Goal: Information Seeking & Learning: Learn about a topic

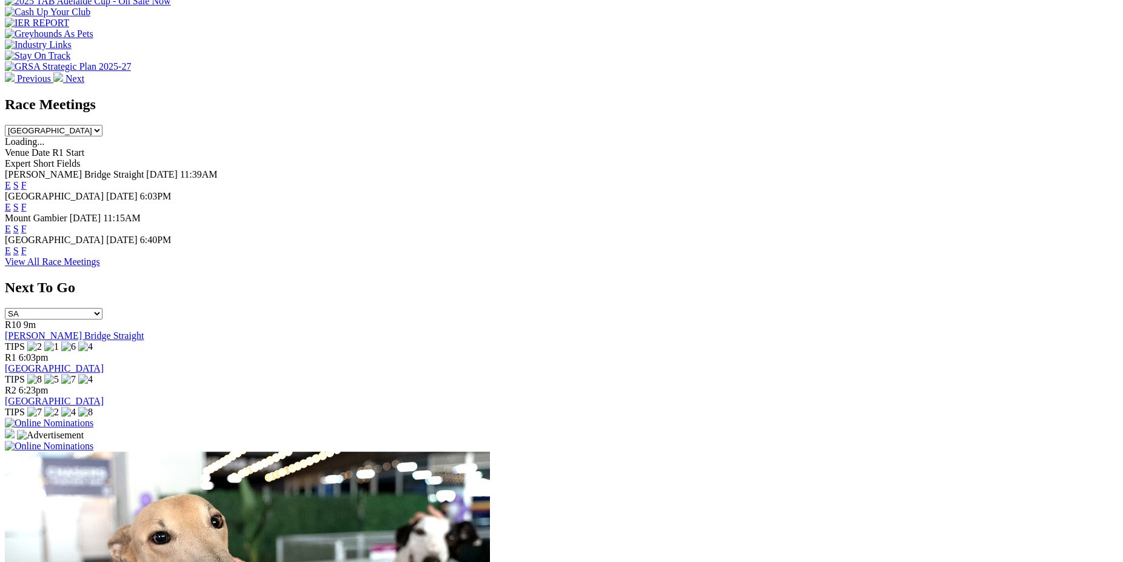
scroll to position [436, 0]
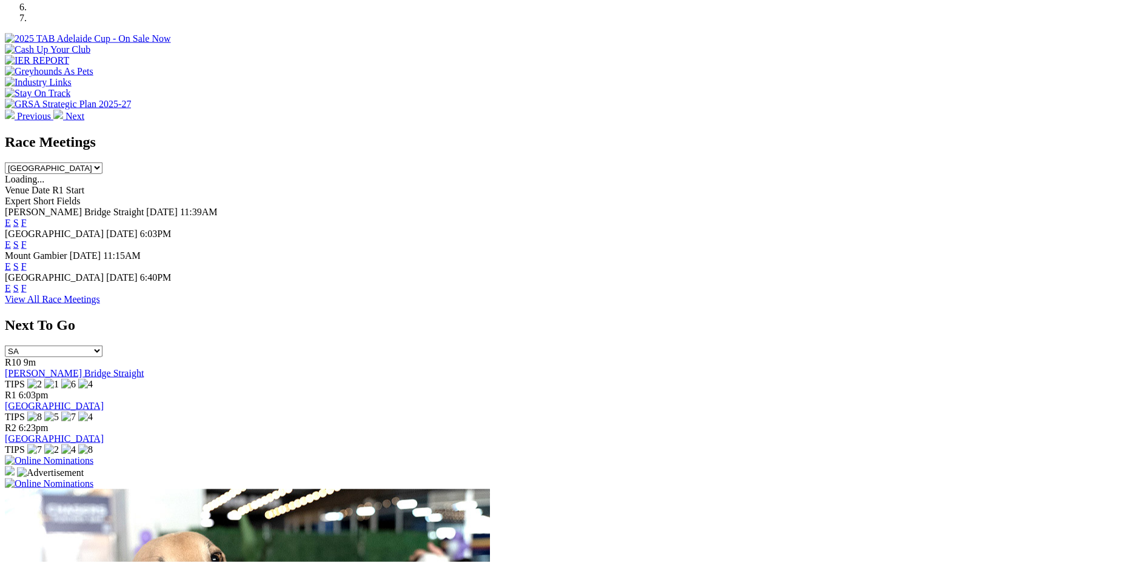
click at [27, 283] on link "F" at bounding box center [23, 288] width 5 height 10
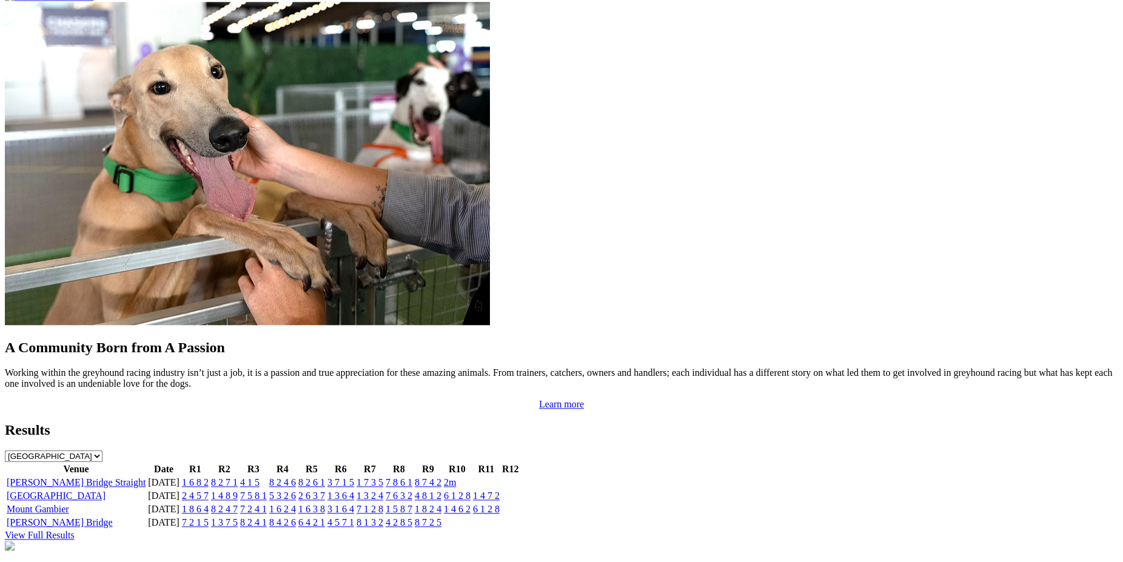
scroll to position [927, 0]
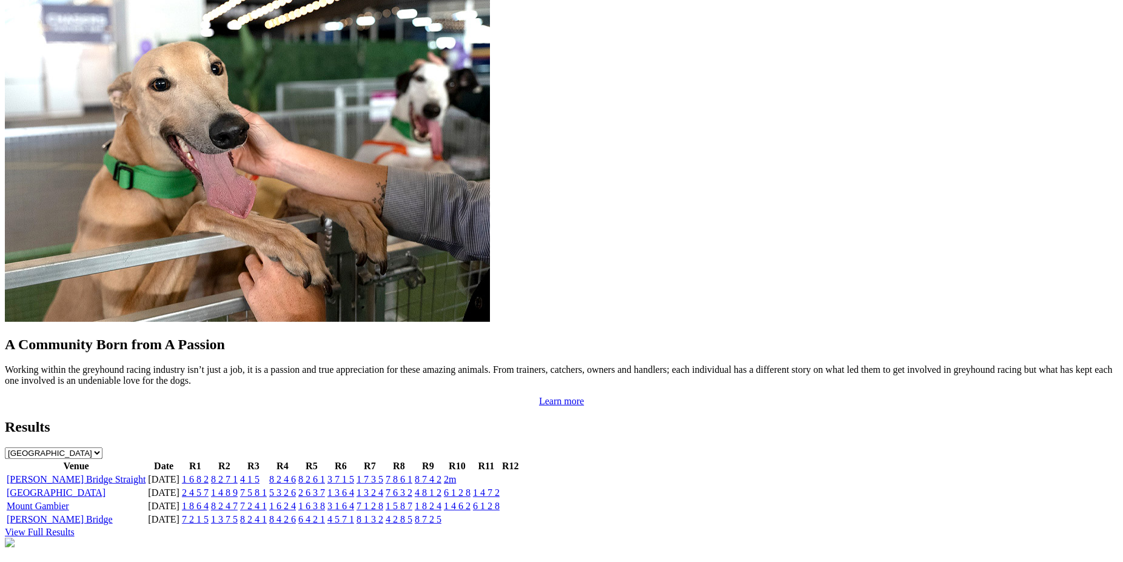
click at [209, 474] on link "1 6 8 2" at bounding box center [195, 479] width 27 height 10
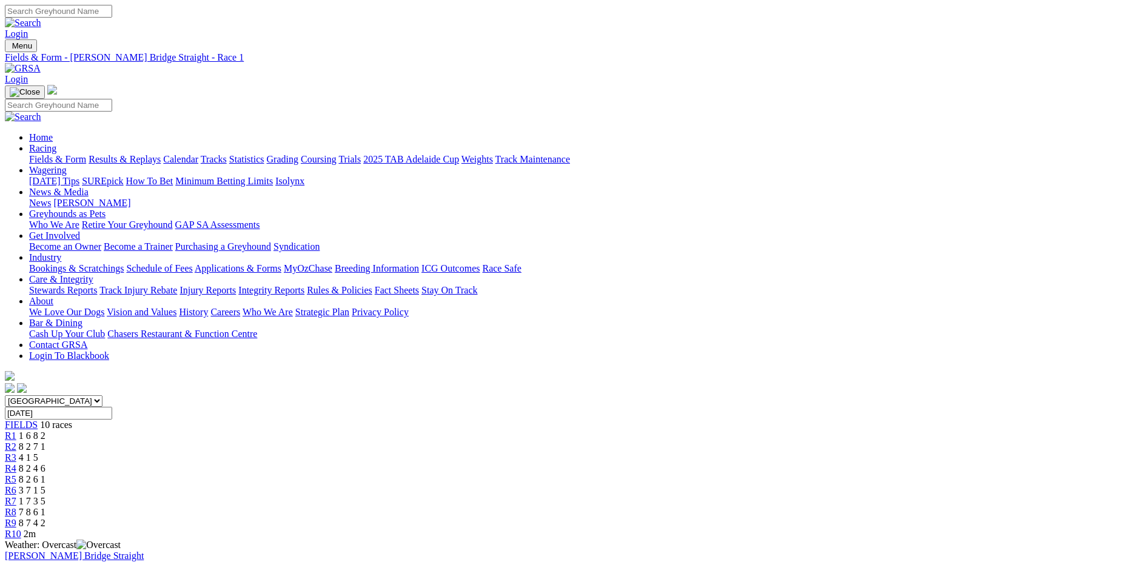
click at [16, 442] on span "R2" at bounding box center [11, 447] width 12 height 10
click at [16, 452] on span "R3" at bounding box center [11, 457] width 12 height 10
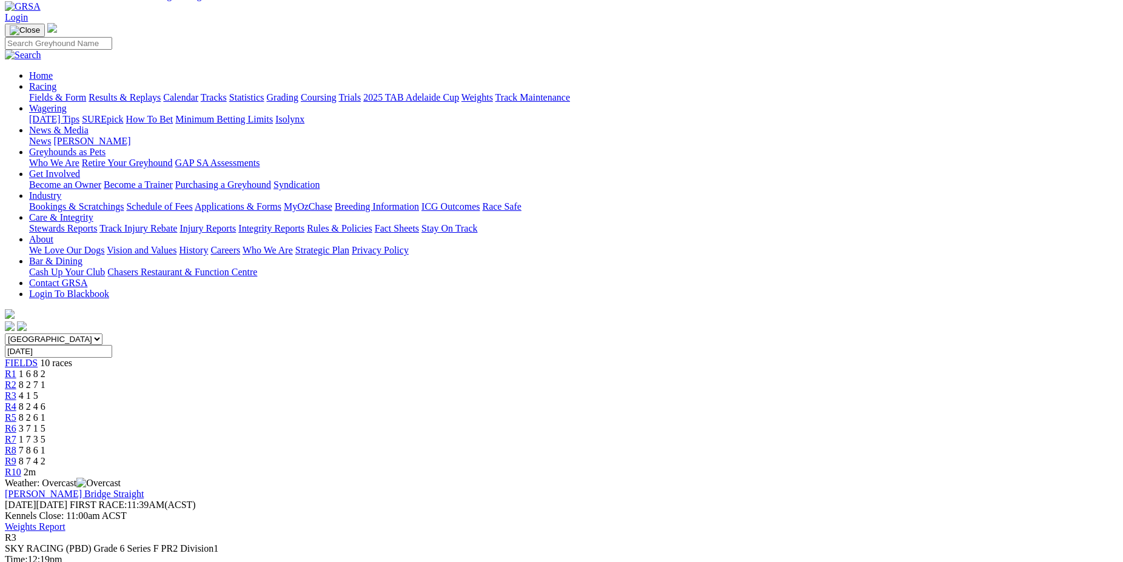
click at [16, 402] on span "R4" at bounding box center [11, 407] width 12 height 10
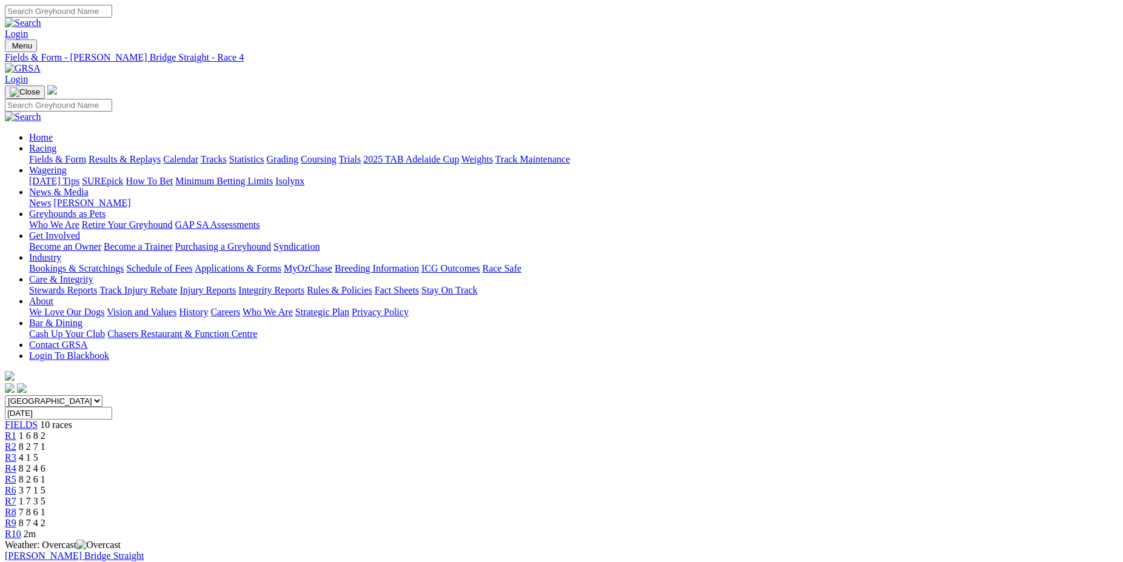
click at [16, 474] on span "R5" at bounding box center [11, 479] width 12 height 10
click at [16, 485] on span "R6" at bounding box center [11, 490] width 12 height 10
click at [16, 496] on span "R7" at bounding box center [11, 501] width 12 height 10
click at [16, 507] on span "R8" at bounding box center [11, 512] width 12 height 10
click at [16, 518] on span "R9" at bounding box center [11, 523] width 12 height 10
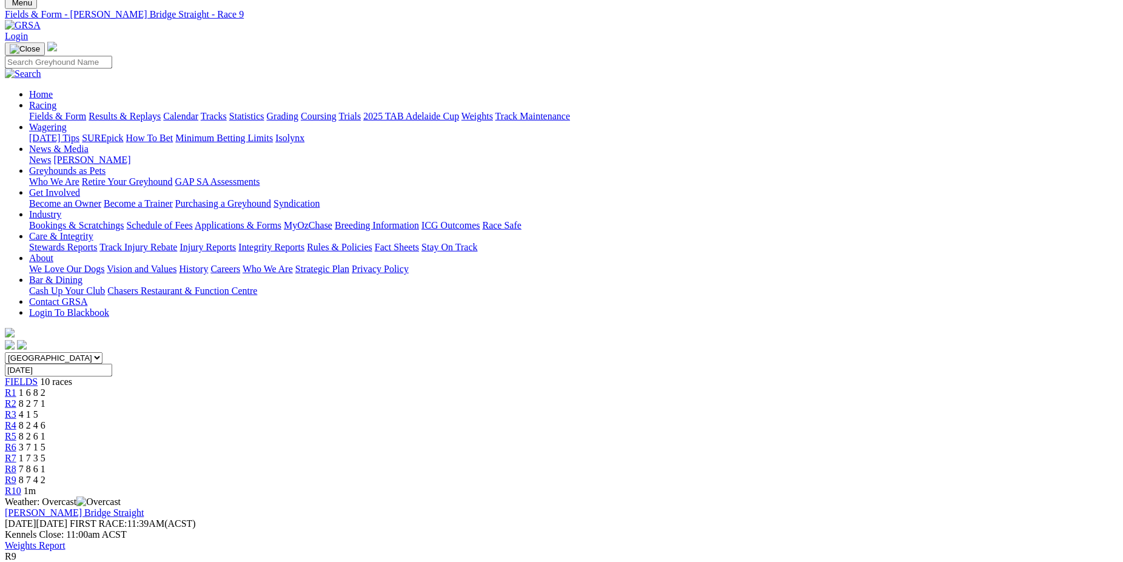
scroll to position [62, 0]
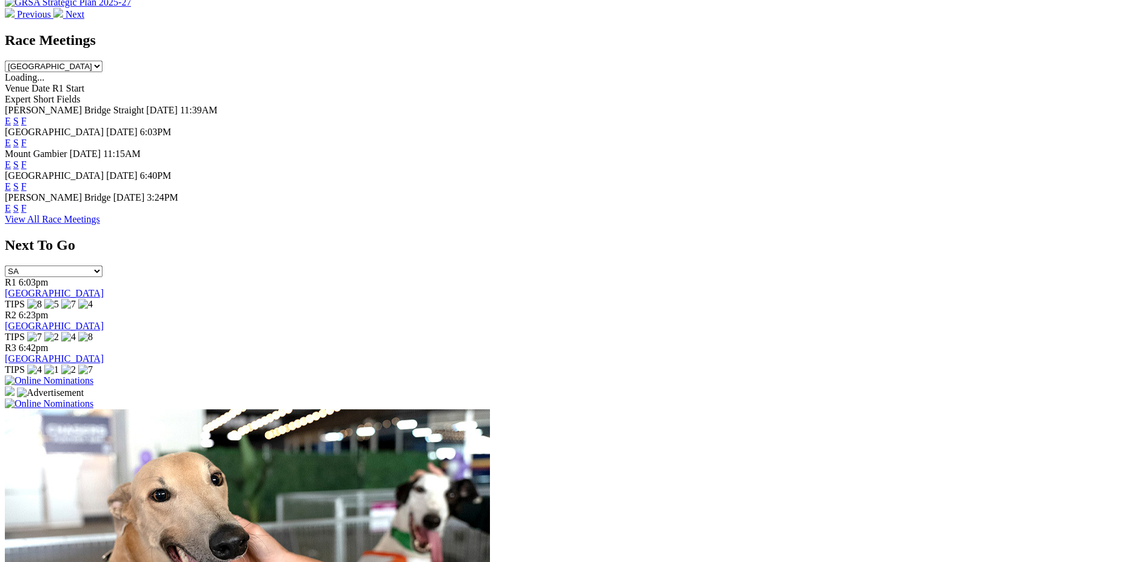
scroll to position [517, 0]
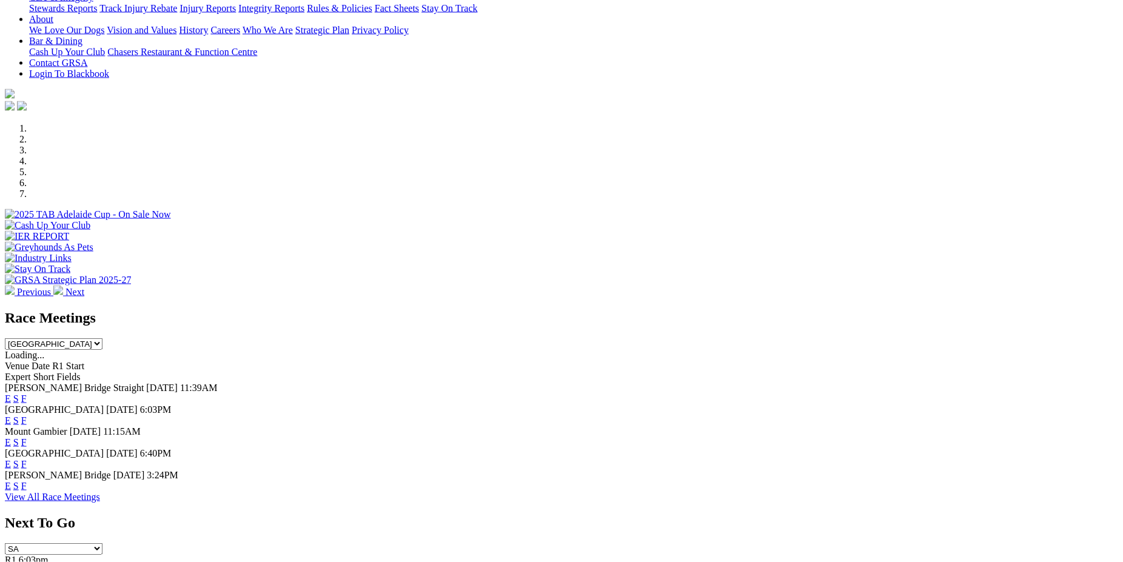
scroll to position [267, 0]
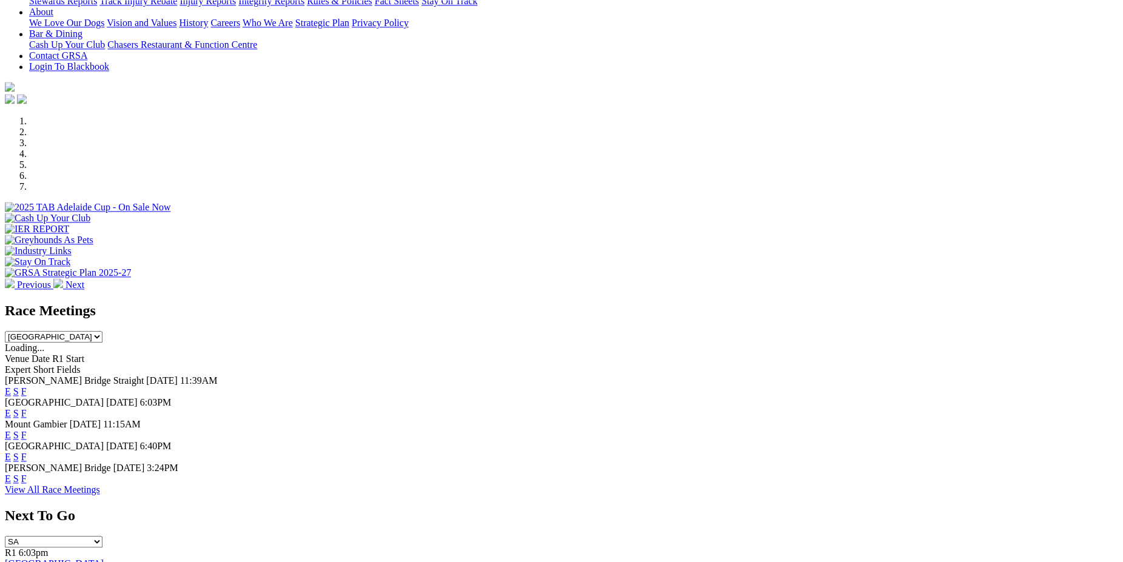
click at [27, 430] on link "F" at bounding box center [23, 435] width 5 height 10
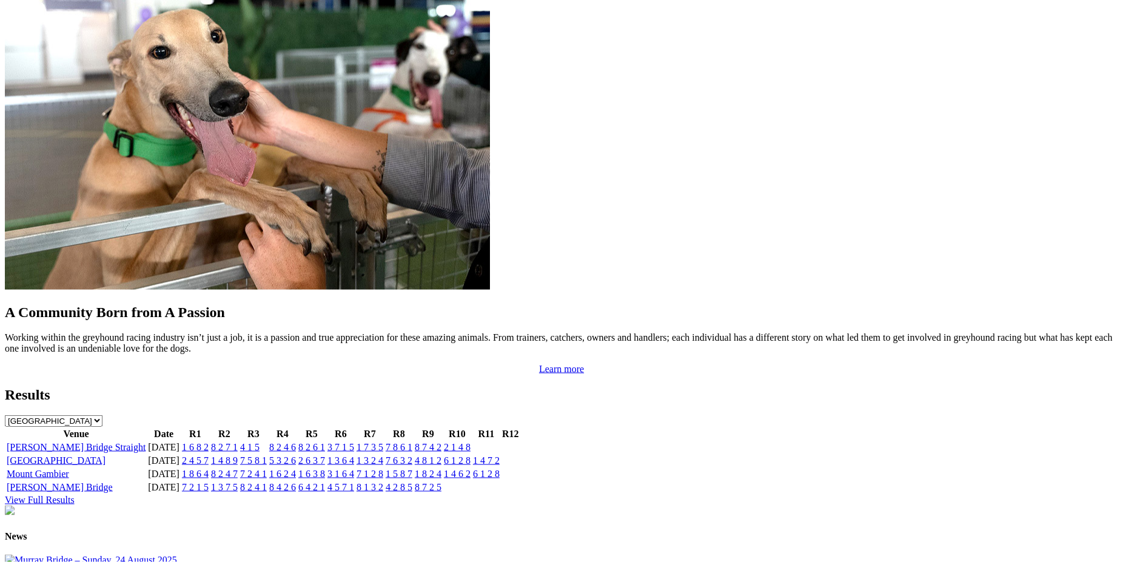
scroll to position [995, 0]
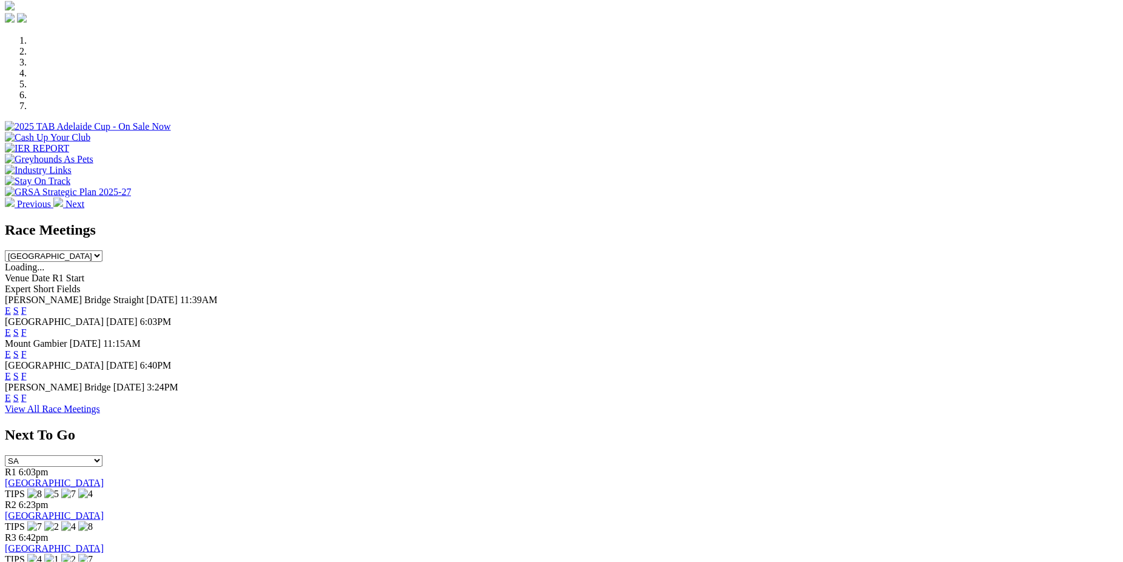
scroll to position [244, 0]
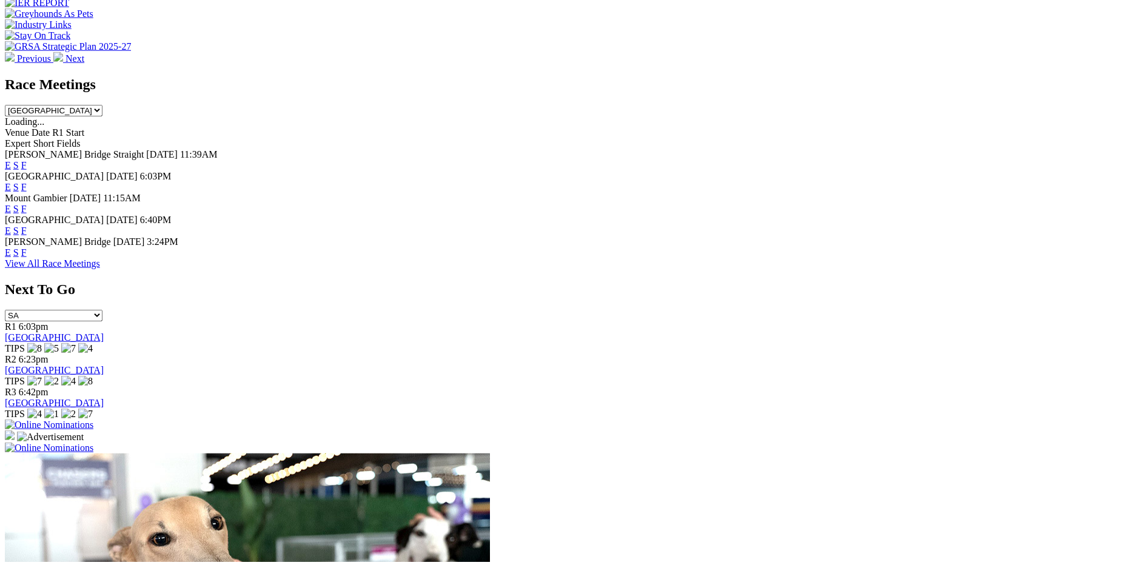
scroll to position [375, 0]
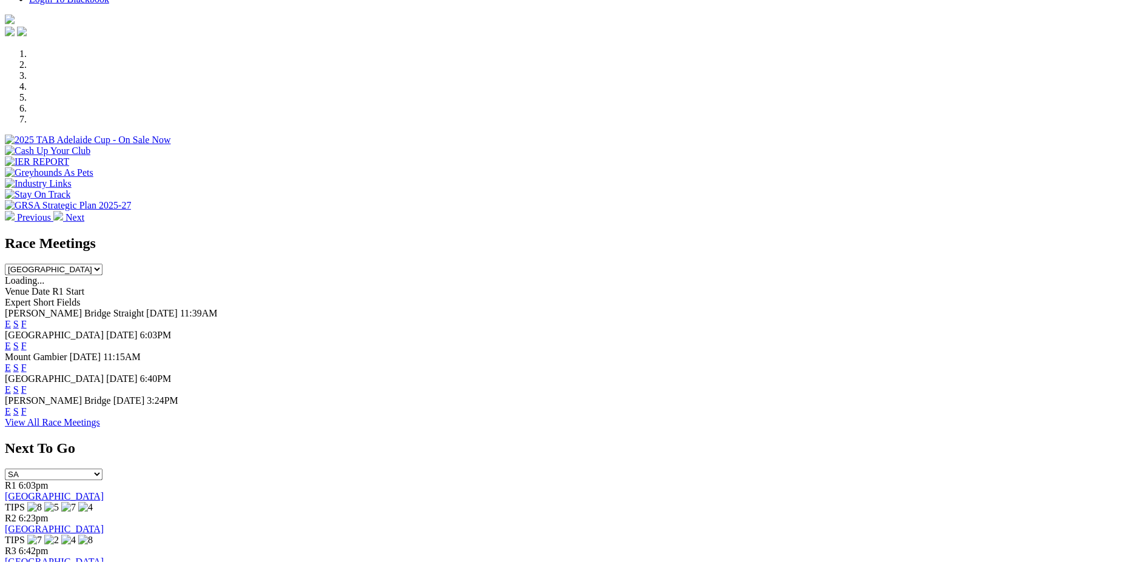
scroll to position [352, 0]
